Goal: Task Accomplishment & Management: Use online tool/utility

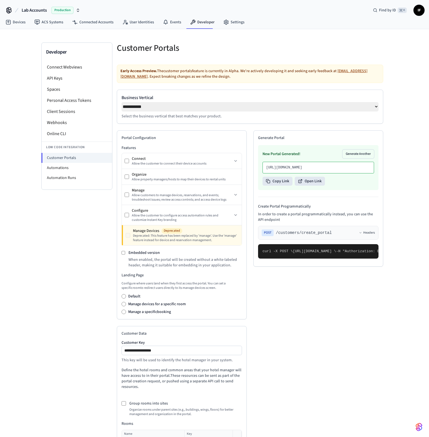
select select "**********"
click at [76, 12] on icon "button" at bounding box center [78, 10] width 4 height 4
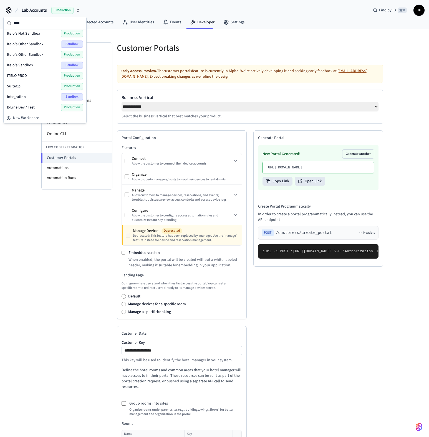
type input "*****"
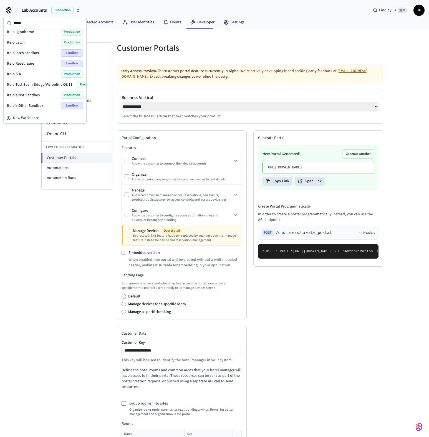
scroll to position [119, 0]
type input "*****"
click at [38, 83] on div "Itelo's Sandbox Sandbox" at bounding box center [45, 85] width 76 height 7
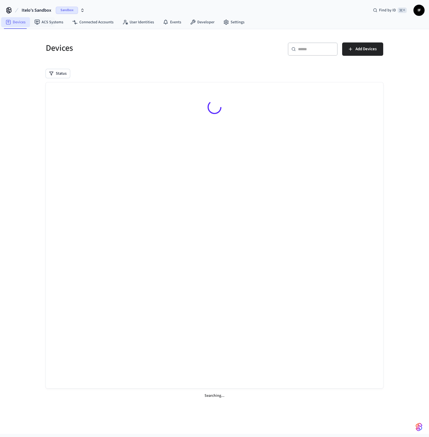
click at [27, 26] on link "Devices" at bounding box center [15, 22] width 29 height 10
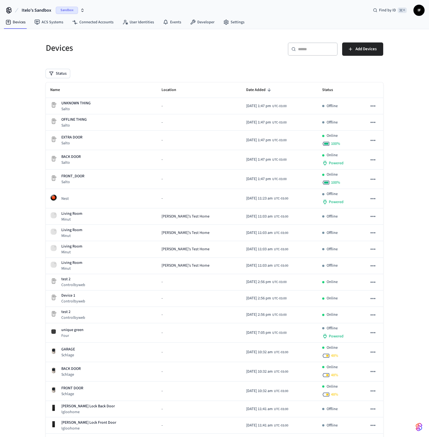
click at [80, 10] on icon "button" at bounding box center [82, 10] width 4 height 4
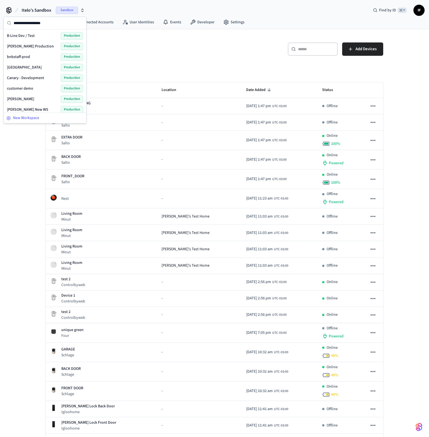
click at [54, 119] on div "New Workspace" at bounding box center [44, 118] width 77 height 6
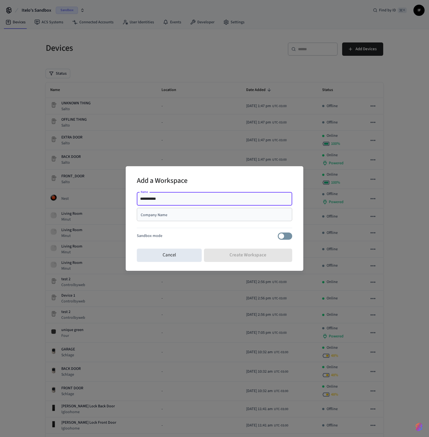
type input "**********"
click at [178, 210] on div "Company Name" at bounding box center [214, 214] width 155 height 13
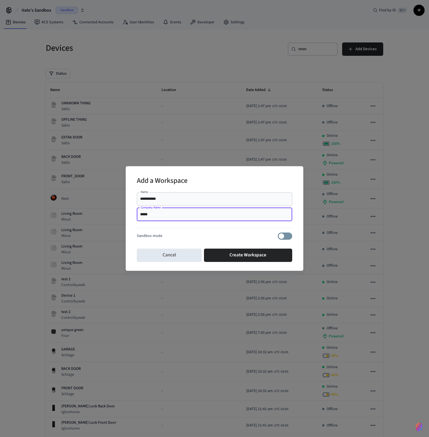
type input "*****"
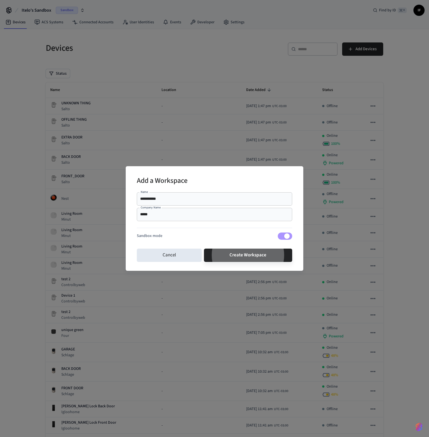
click at [204, 249] on button "Create Workspace" at bounding box center [248, 255] width 89 height 13
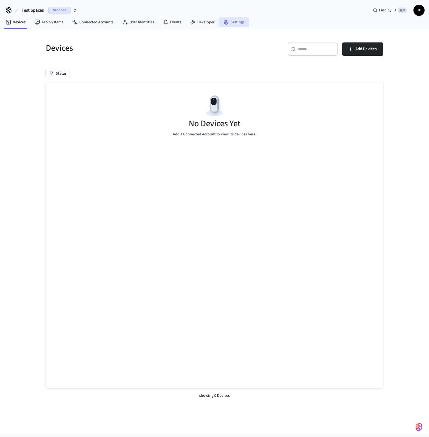
click at [227, 22] on link "Settings" at bounding box center [234, 22] width 30 height 10
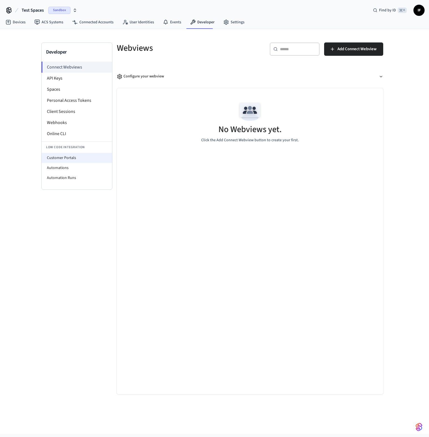
click at [89, 154] on li "Customer Portals" at bounding box center [77, 158] width 71 height 10
select select "**********"
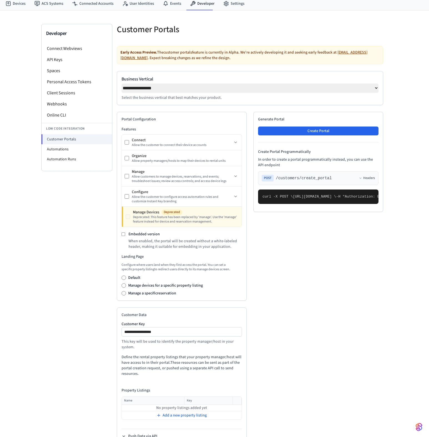
scroll to position [36, 0]
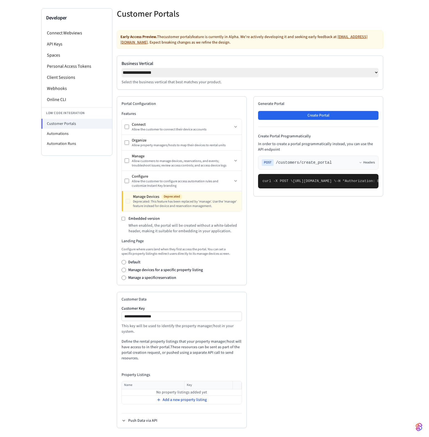
click at [185, 399] on span "Add a new property listing" at bounding box center [185, 400] width 44 height 6
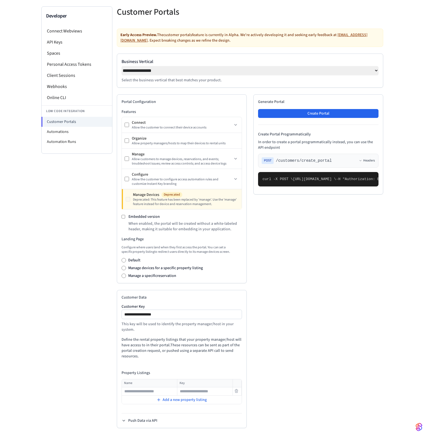
click at [172, 394] on input "text" at bounding box center [149, 391] width 55 height 7
type input "*"
click at [258, 187] on pre "curl -X POST \ [URL][DOMAIN_NAME] \ -H "Authorization: Bearer seam_api_key_1234…" at bounding box center [318, 179] width 120 height 14
click at [238, 392] on icon at bounding box center [236, 391] width 3 height 3
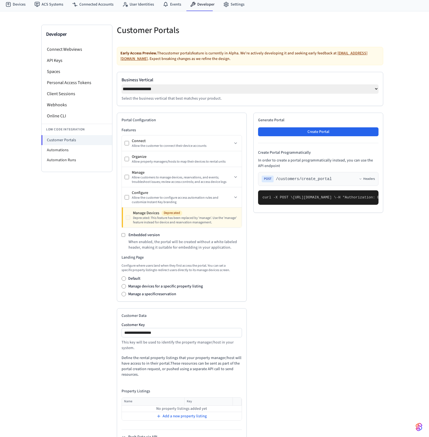
scroll to position [15, 0]
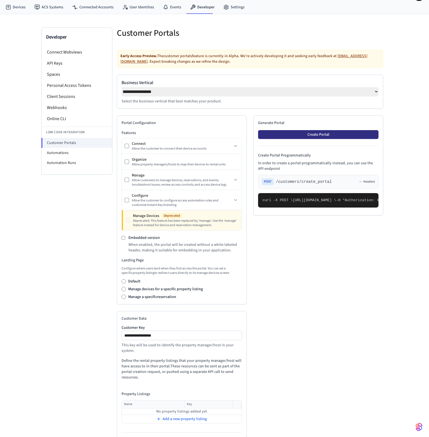
click at [295, 138] on button "Create Portal" at bounding box center [318, 134] width 120 height 9
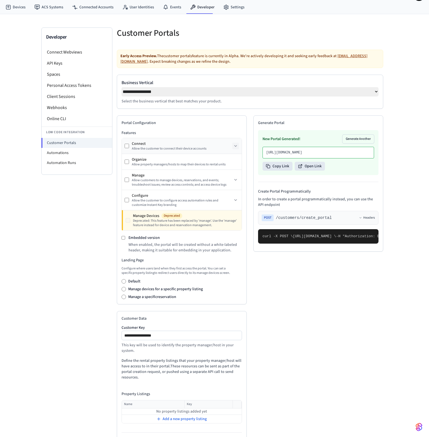
click at [235, 145] on button at bounding box center [235, 146] width 7 height 7
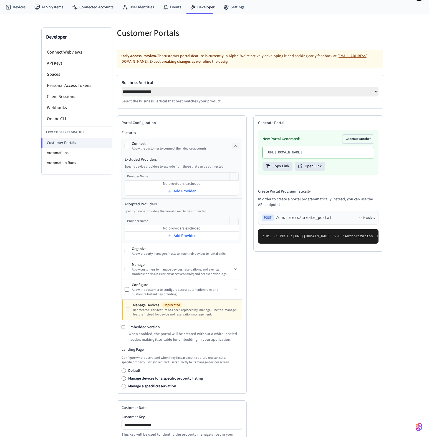
click at [235, 146] on icon at bounding box center [236, 146] width 4 height 4
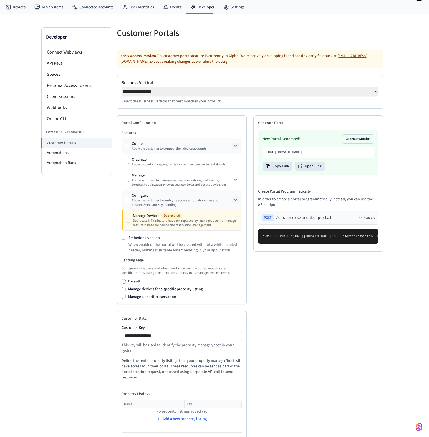
click at [236, 200] on button at bounding box center [235, 200] width 7 height 7
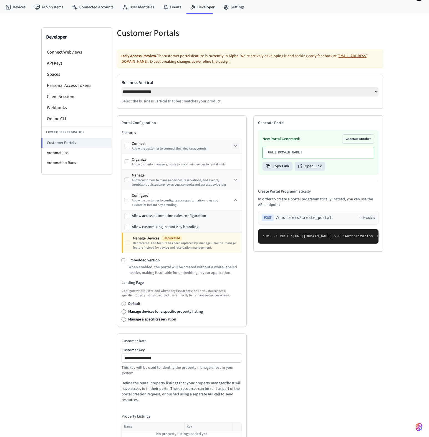
click at [232, 177] on div "Manage" at bounding box center [182, 176] width 101 height 6
click at [237, 180] on icon at bounding box center [236, 180] width 4 height 4
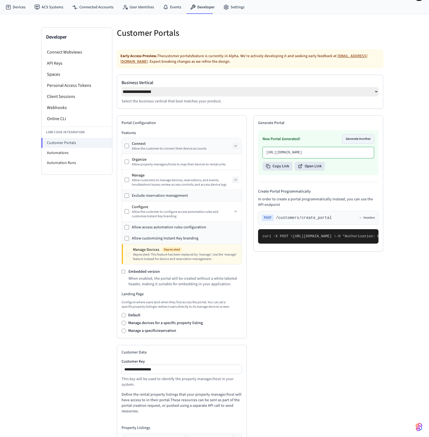
click at [352, 140] on button "Generate Another" at bounding box center [359, 139] width 32 height 9
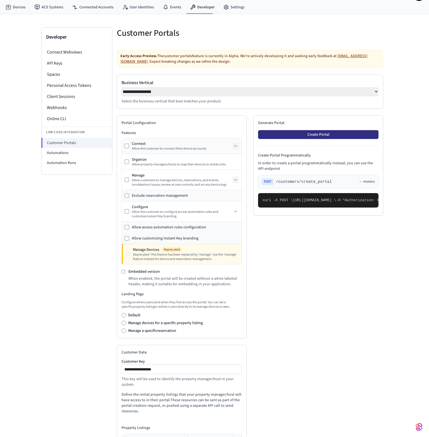
click at [355, 134] on button "Create Portal" at bounding box center [318, 134] width 120 height 9
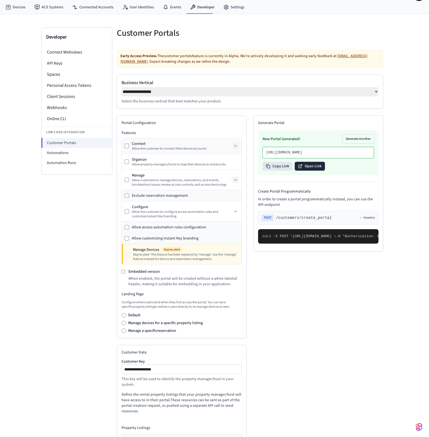
click at [318, 171] on button "Open Link" at bounding box center [310, 166] width 30 height 9
click at [312, 171] on button "Open Link" at bounding box center [310, 166] width 30 height 9
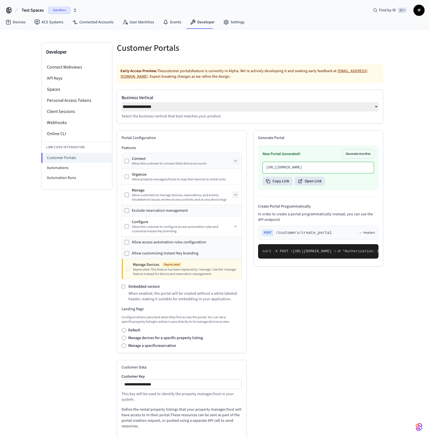
click at [72, 10] on div "Sandbox" at bounding box center [62, 10] width 29 height 7
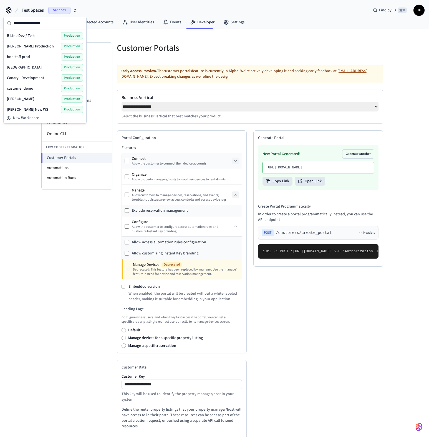
type input "*"
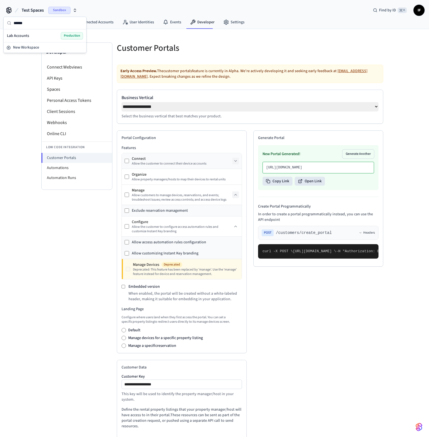
type input "******"
click at [56, 37] on div "Lab Accounts Production" at bounding box center [45, 35] width 76 height 7
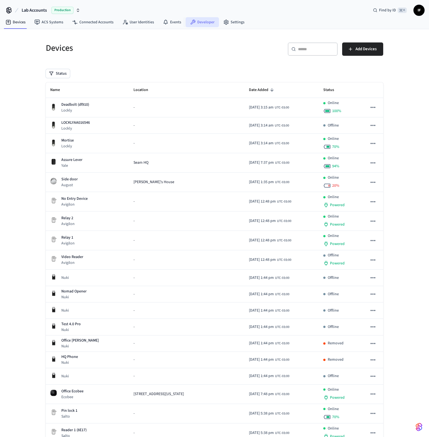
click at [212, 24] on link "Developer" at bounding box center [202, 22] width 33 height 10
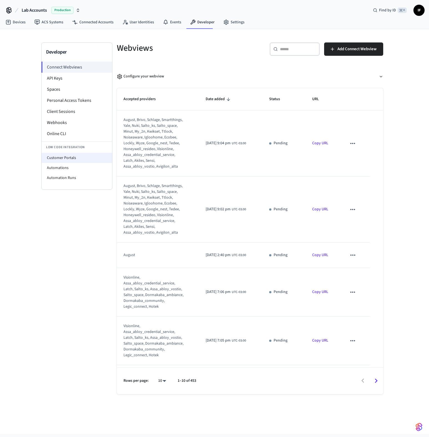
click at [47, 157] on li "Customer Portals" at bounding box center [77, 158] width 71 height 10
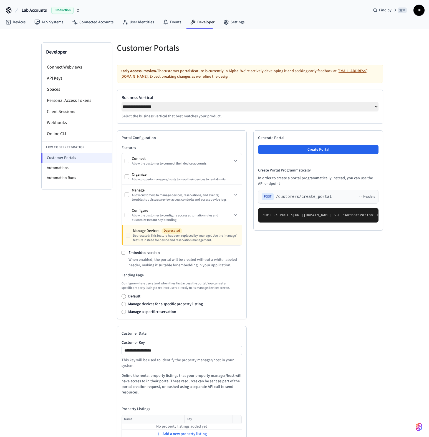
select select "**********"
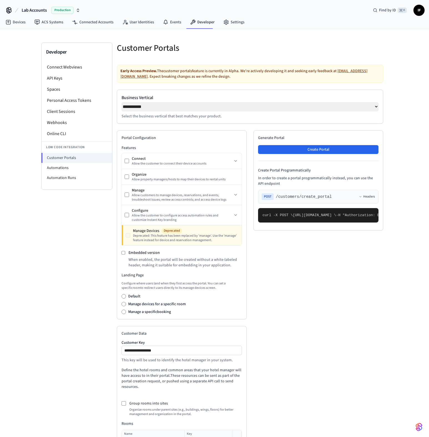
click at [298, 146] on div "Generate Portal Create Portal Create Portal Programmatically In order to create…" at bounding box center [318, 180] width 130 height 100
click at [298, 151] on button "Create Portal" at bounding box center [318, 149] width 120 height 9
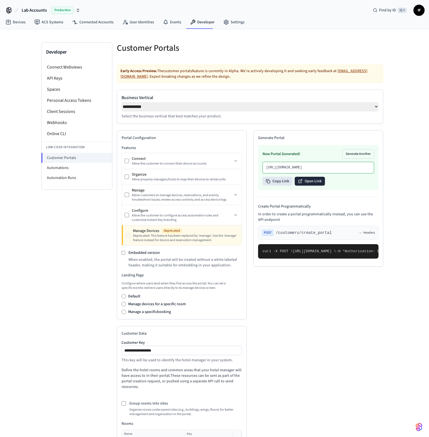
click at [313, 186] on button "Open Link" at bounding box center [310, 181] width 30 height 9
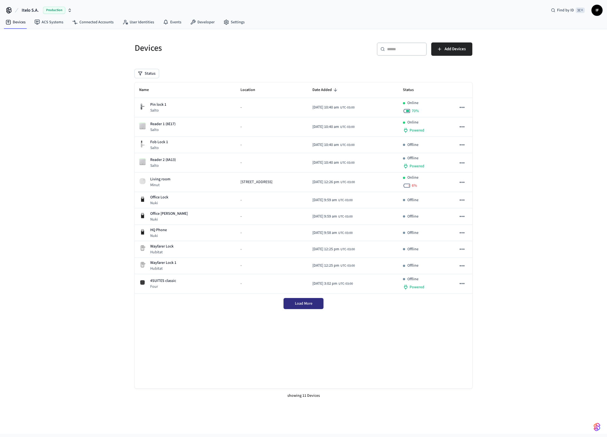
click at [292, 304] on button "Load More" at bounding box center [303, 303] width 40 height 11
click at [70, 9] on icon "button" at bounding box center [70, 9] width 2 height 1
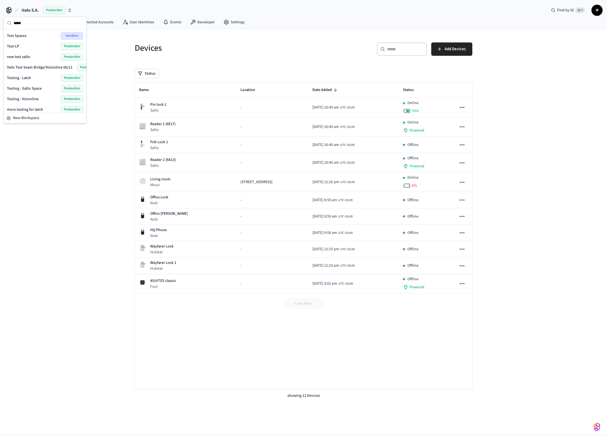
type input "****"
click at [27, 35] on div "Test Spaces Sandbox" at bounding box center [45, 35] width 76 height 7
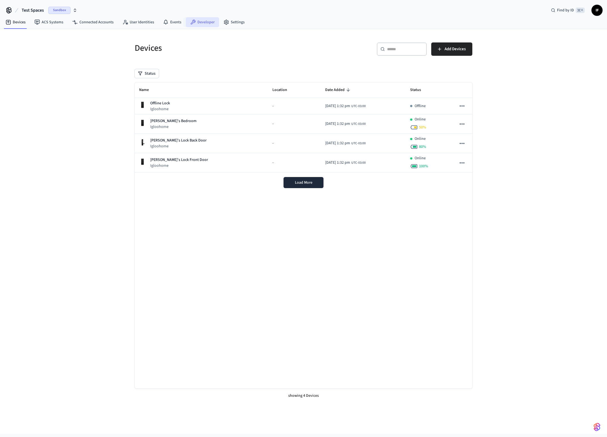
click at [200, 20] on link "Developer" at bounding box center [202, 22] width 33 height 10
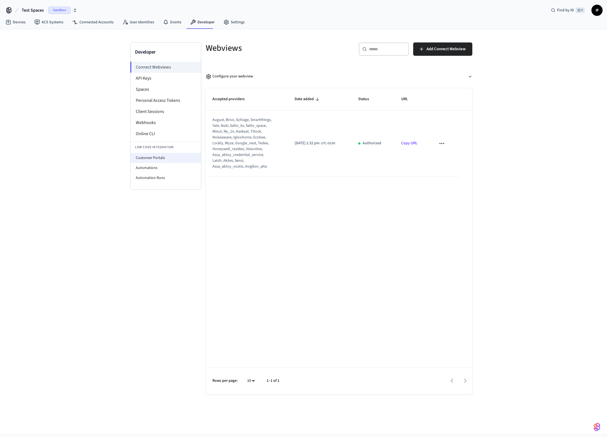
click at [165, 155] on li "Customer Portals" at bounding box center [165, 158] width 71 height 10
select select "**********"
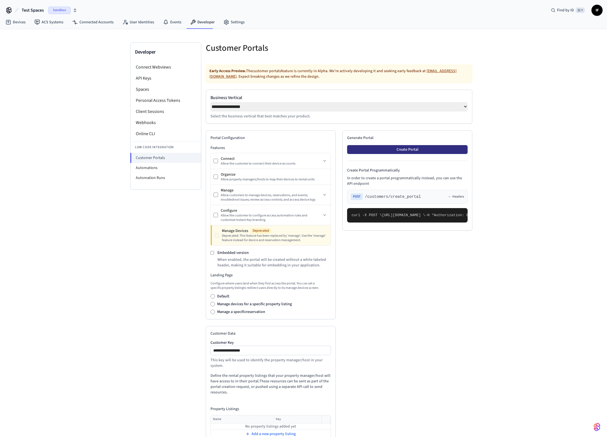
click at [407, 150] on button "Create Portal" at bounding box center [407, 149] width 120 height 9
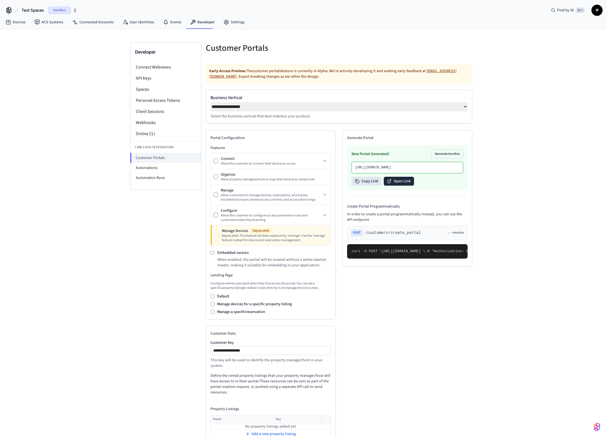
click at [405, 186] on button "Open Link" at bounding box center [399, 181] width 30 height 9
click at [74, 11] on icon "button" at bounding box center [75, 10] width 4 height 4
type input "*******"
click at [53, 37] on div "Lab Accounts Production" at bounding box center [45, 35] width 76 height 7
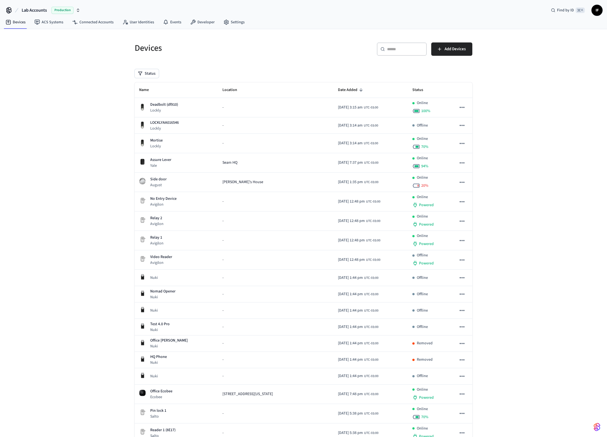
click at [394, 50] on input "text" at bounding box center [405, 49] width 36 height 6
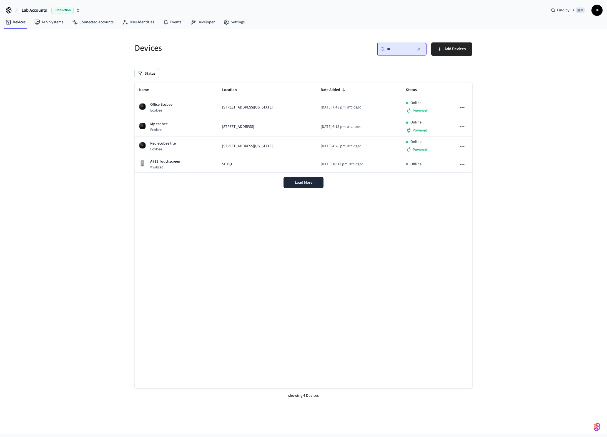
type input "*"
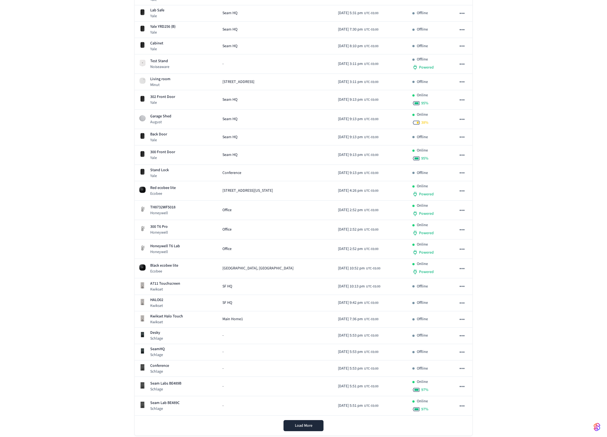
scroll to position [660, 0]
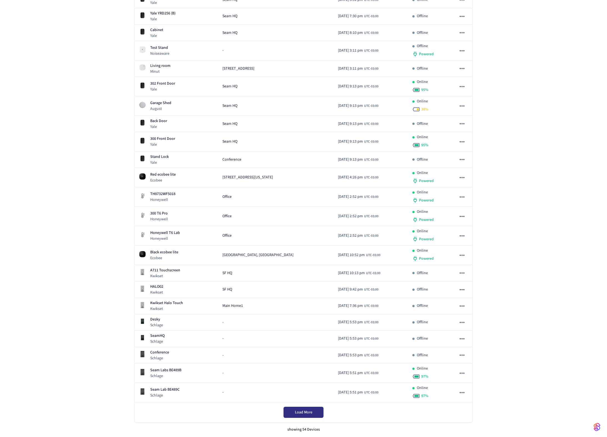
click at [318, 410] on button "Load More" at bounding box center [303, 412] width 40 height 11
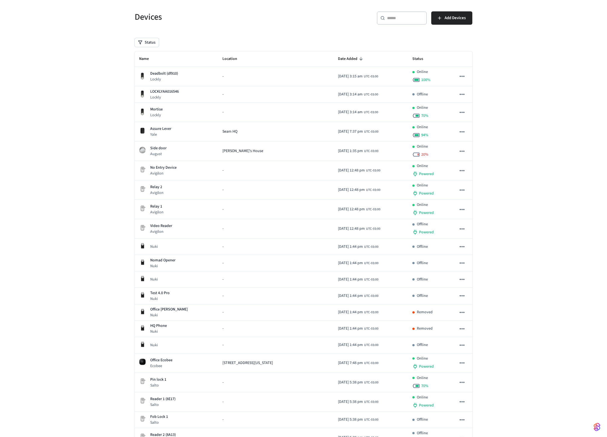
scroll to position [0, 0]
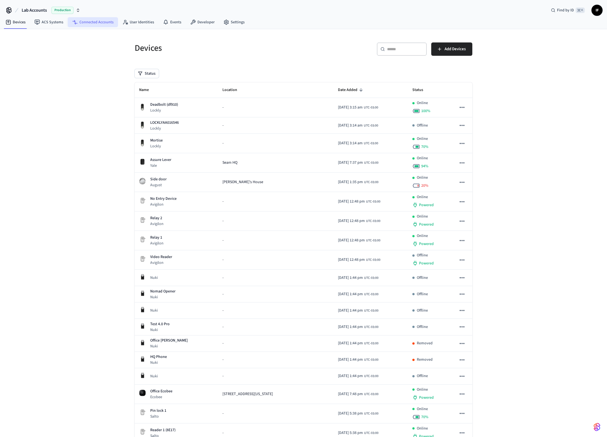
click at [88, 21] on link "Connected Accounts" at bounding box center [93, 22] width 50 height 10
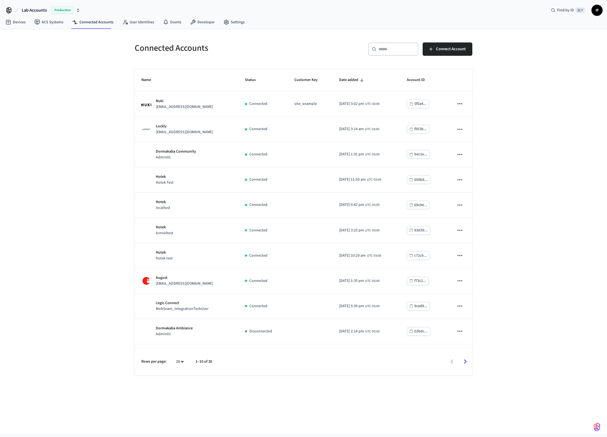
click at [390, 53] on div "​ ​" at bounding box center [393, 48] width 50 height 13
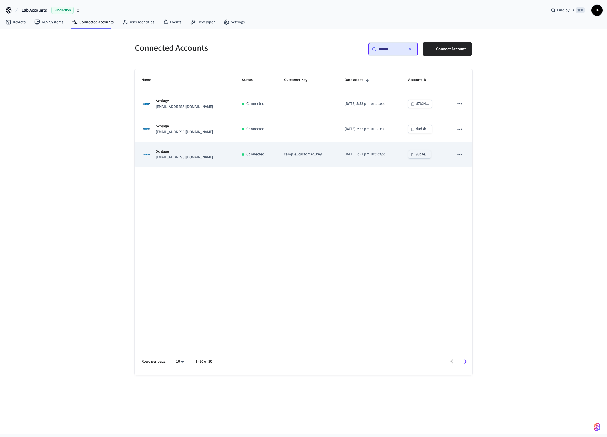
type input "*******"
click at [220, 154] on div "Schlage lab.schlage1@getseam.com" at bounding box center [184, 155] width 87 height 12
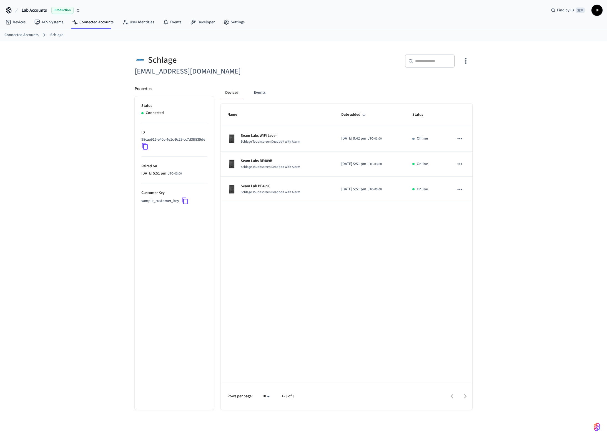
click at [81, 160] on div "Schlage lab.schlage1@getseam.com ​ ​ Properties Status Connected ID 98cae915-e4…" at bounding box center [303, 243] width 607 height 405
click at [205, 28] on nav "Devices ACS Systems Connected Accounts User Identities Events Developer Settings" at bounding box center [125, 22] width 248 height 13
click at [203, 25] on link "Developer" at bounding box center [202, 22] width 33 height 10
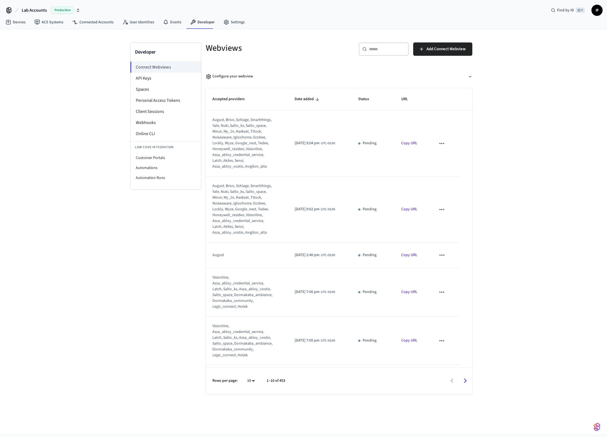
click at [64, 205] on div "Developer Connect Webviews API Keys Spaces Personal Access Tokens Client Sessio…" at bounding box center [303, 231] width 607 height 405
